Goal: Task Accomplishment & Management: Manage account settings

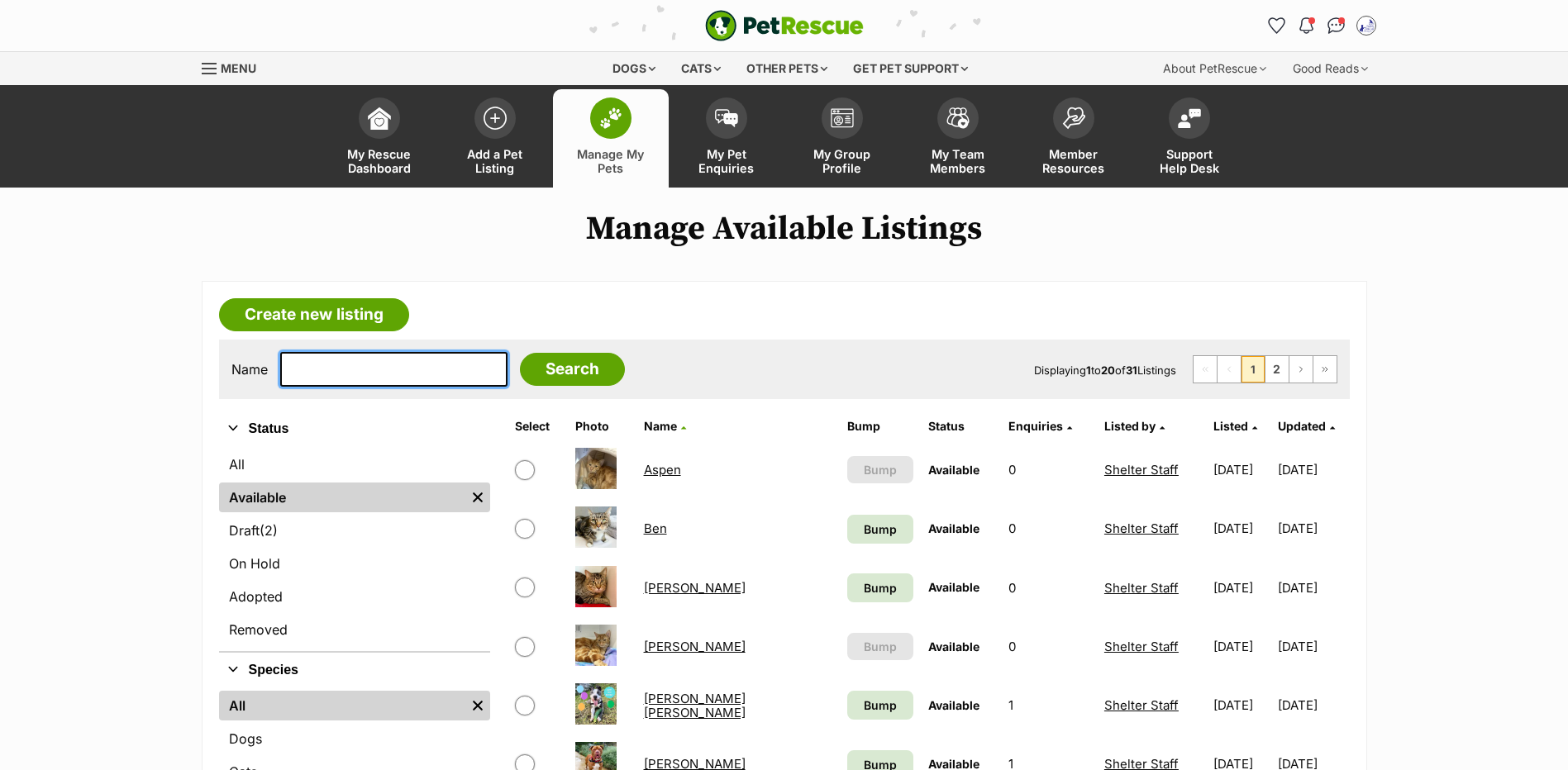
click at [390, 387] on input "text" at bounding box center [393, 369] width 227 height 35
type input "[PERSON_NAME]"
click at [520, 353] on input "Search" at bounding box center [572, 369] width 105 height 33
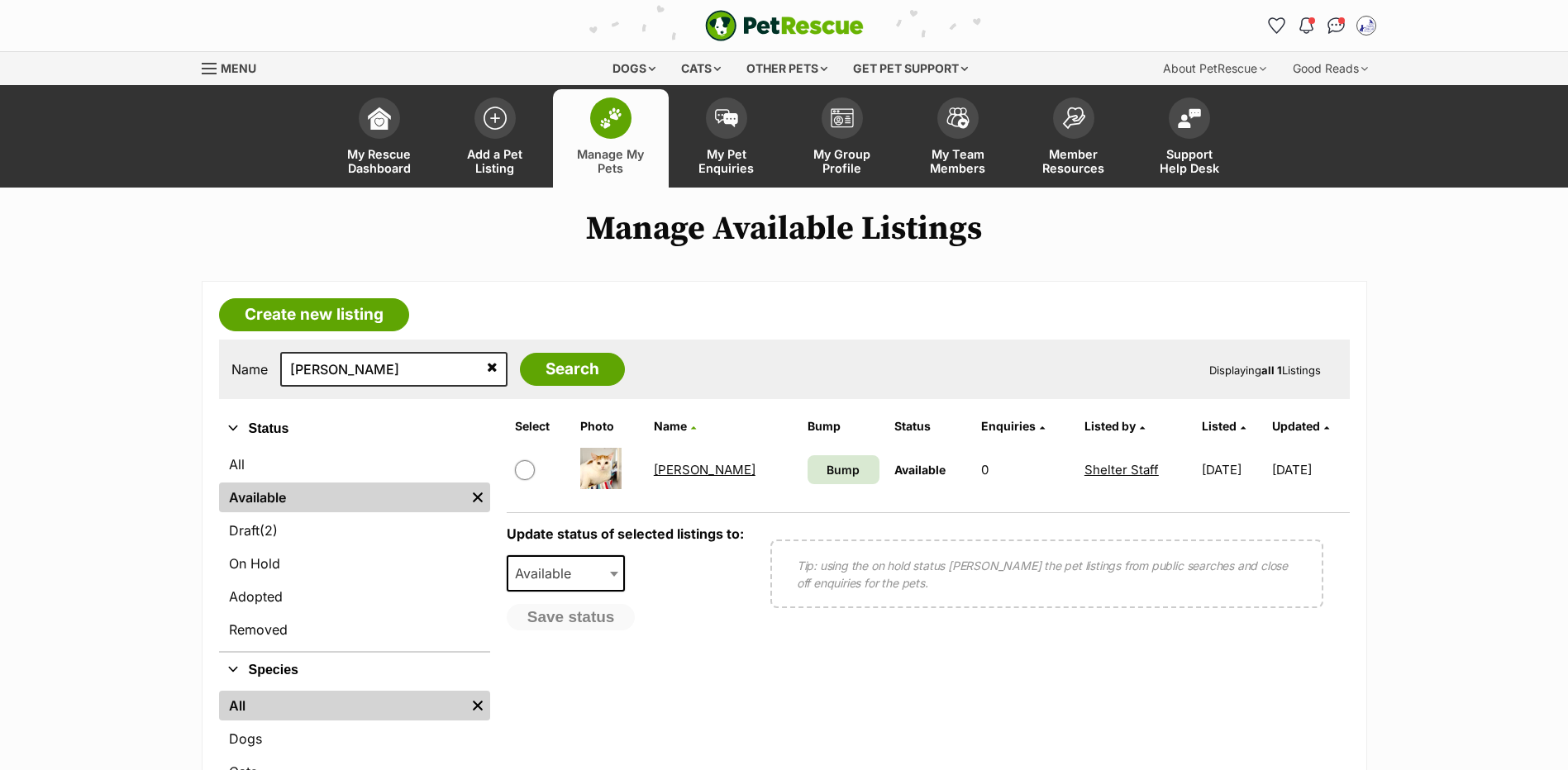
click at [676, 477] on link "[PERSON_NAME]" at bounding box center [704, 469] width 101 height 15
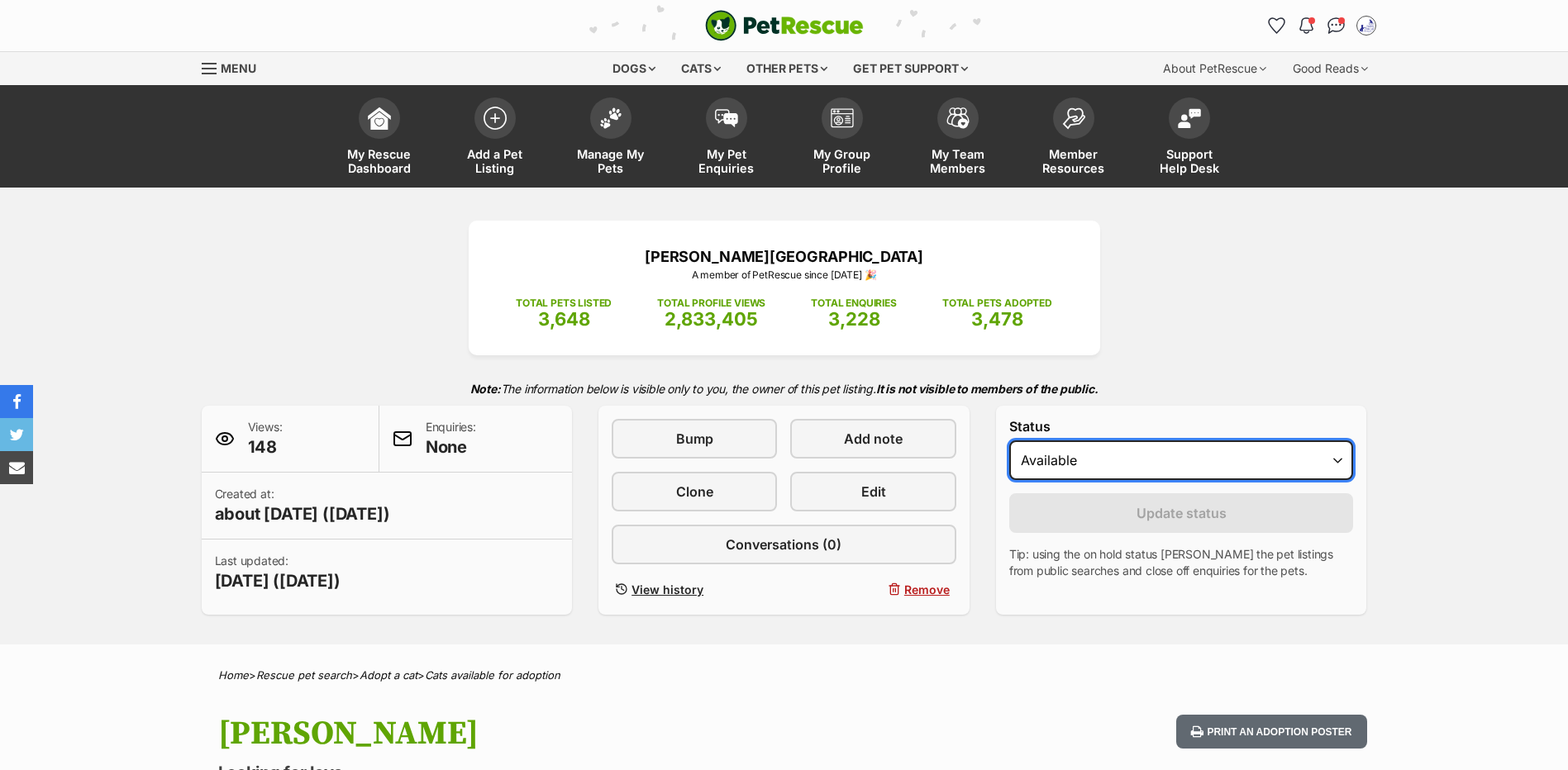
click at [1162, 480] on select "Draft Available On hold Adopted" at bounding box center [1181, 460] width 345 height 39
select select "rehomed"
click at [1009, 464] on select "Draft Available On hold Adopted" at bounding box center [1181, 460] width 345 height 39
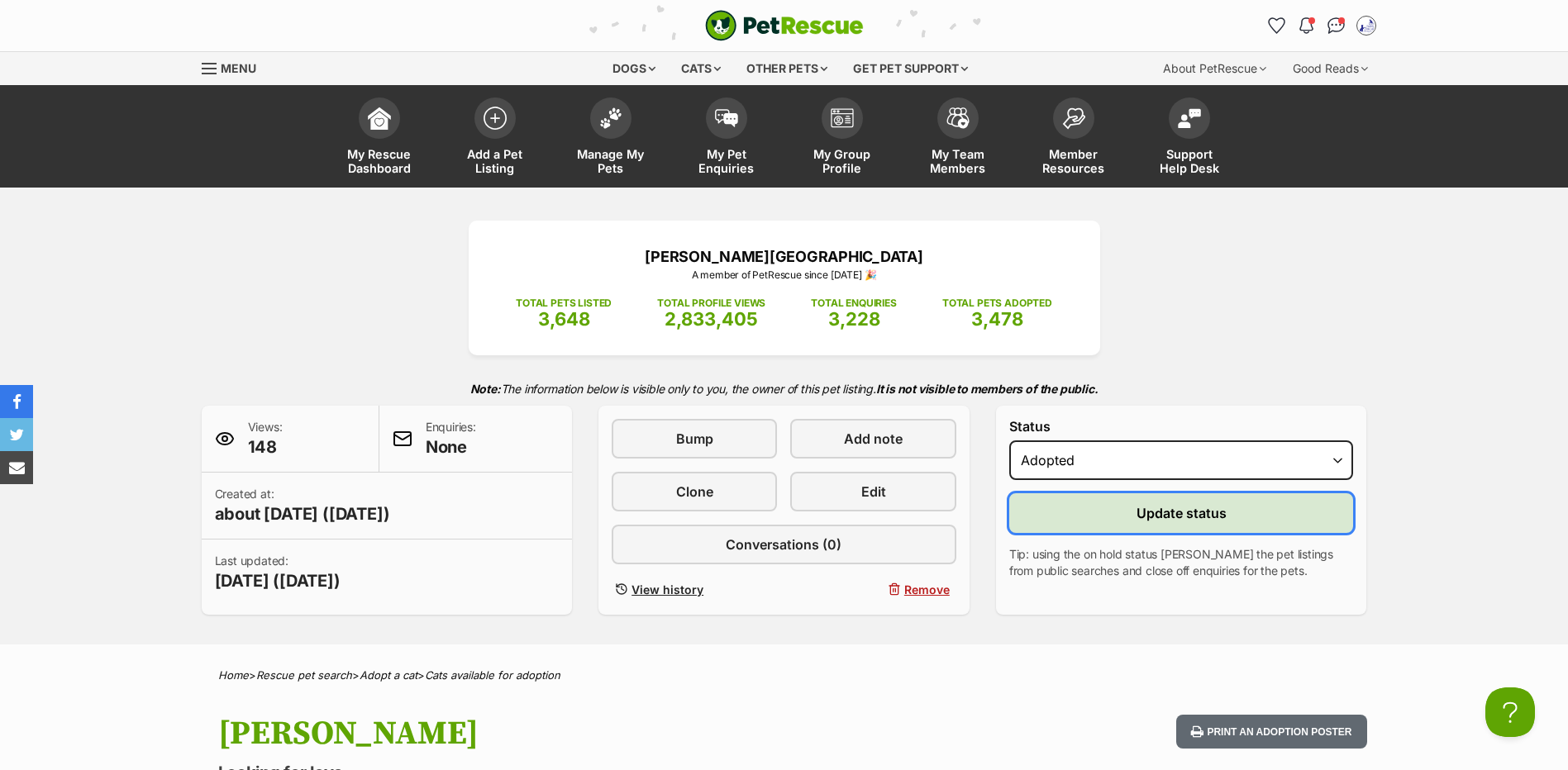
click at [1107, 533] on button "Update status" at bounding box center [1181, 513] width 345 height 39
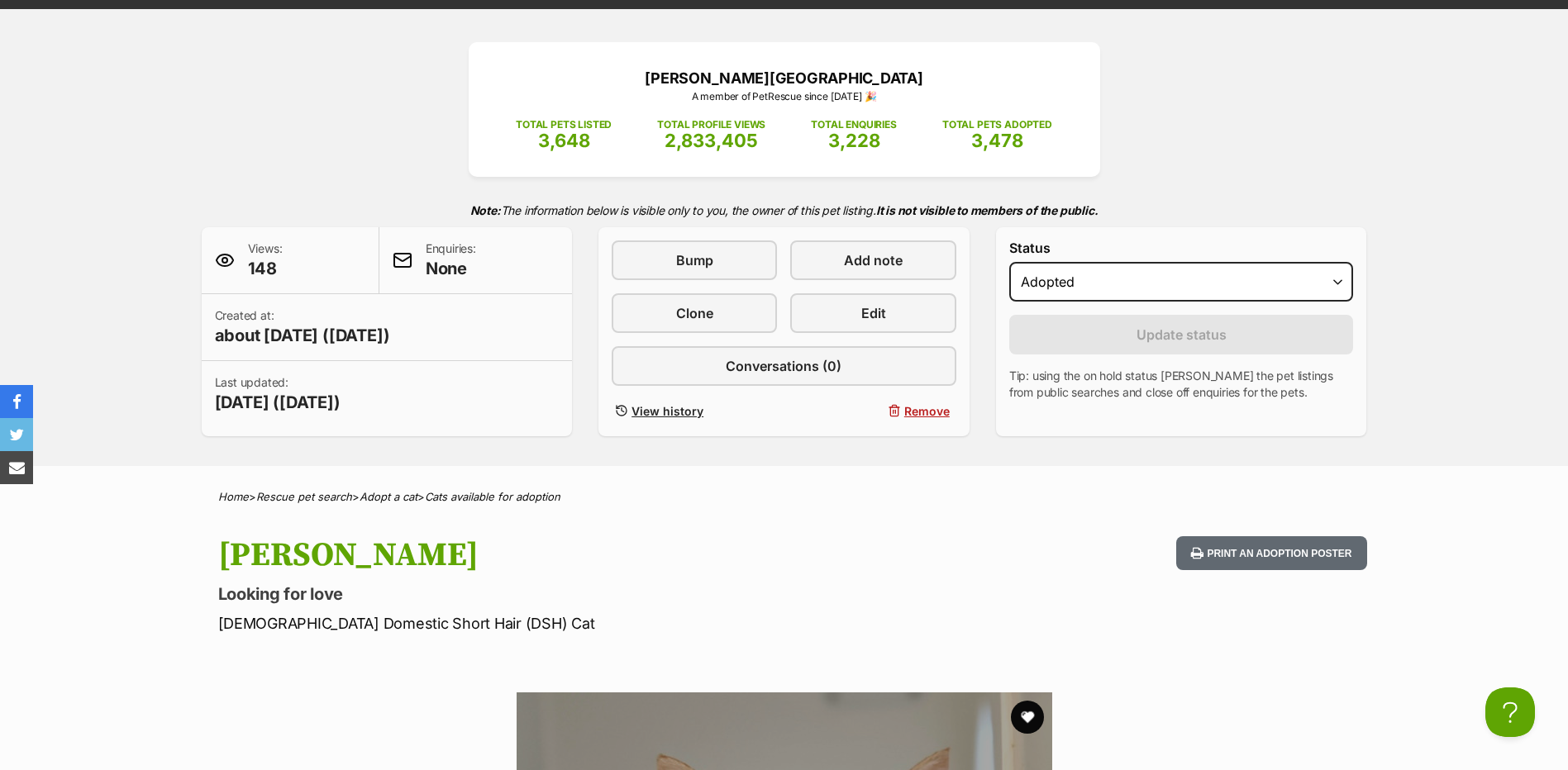
scroll to position [3, 0]
